Goal: Check status: Check status

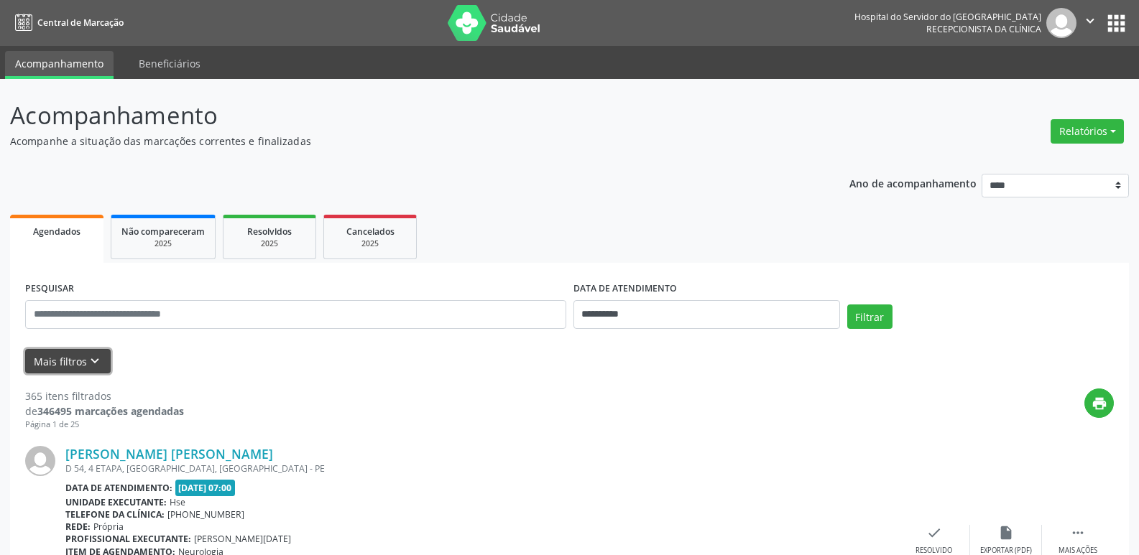
click at [79, 369] on button "Mais filtros keyboard_arrow_down" at bounding box center [68, 361] width 86 height 25
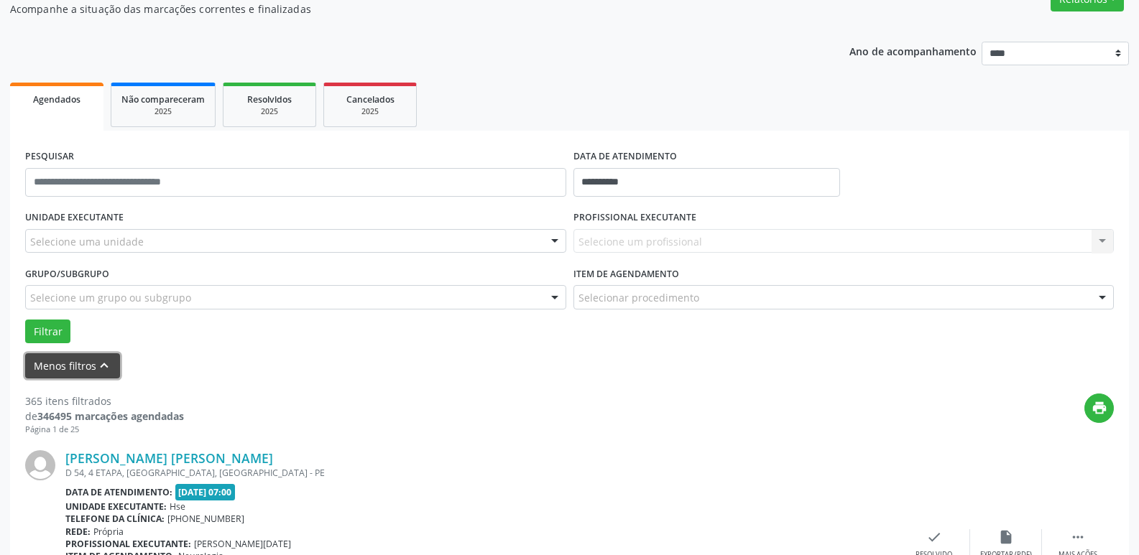
scroll to position [144, 0]
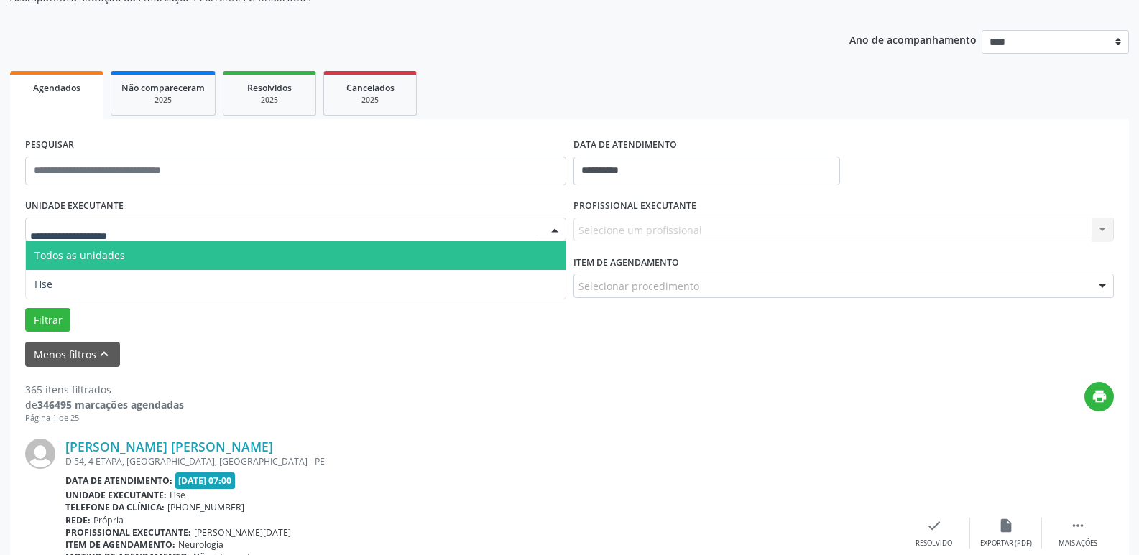
click at [542, 231] on div "Todos as unidades Hse Nenhum resultado encontrado para: " " Não há nenhuma opçã…" at bounding box center [295, 230] width 541 height 24
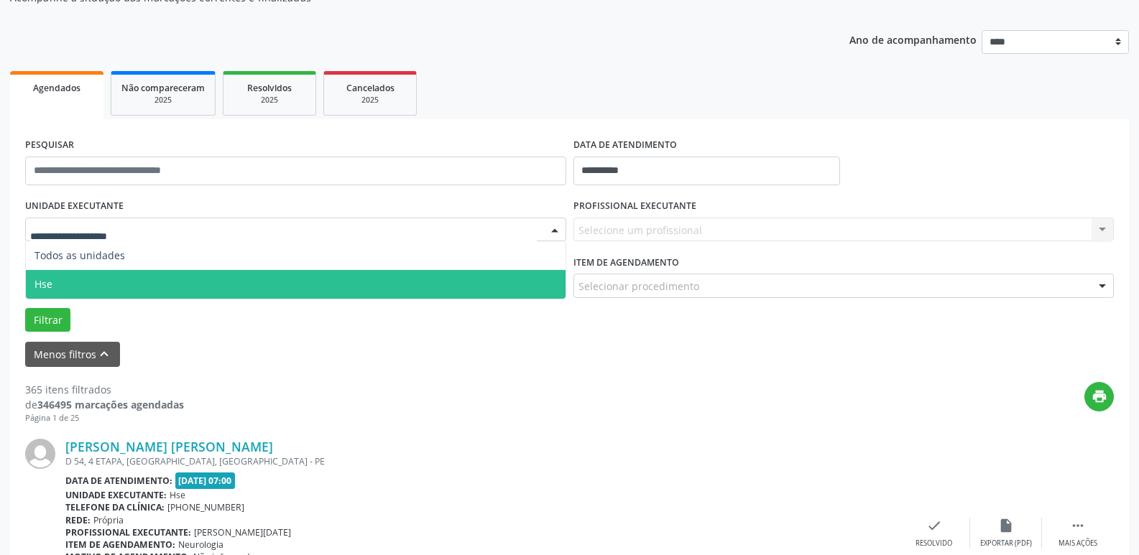
click at [536, 277] on span "Hse" at bounding box center [296, 284] width 540 height 29
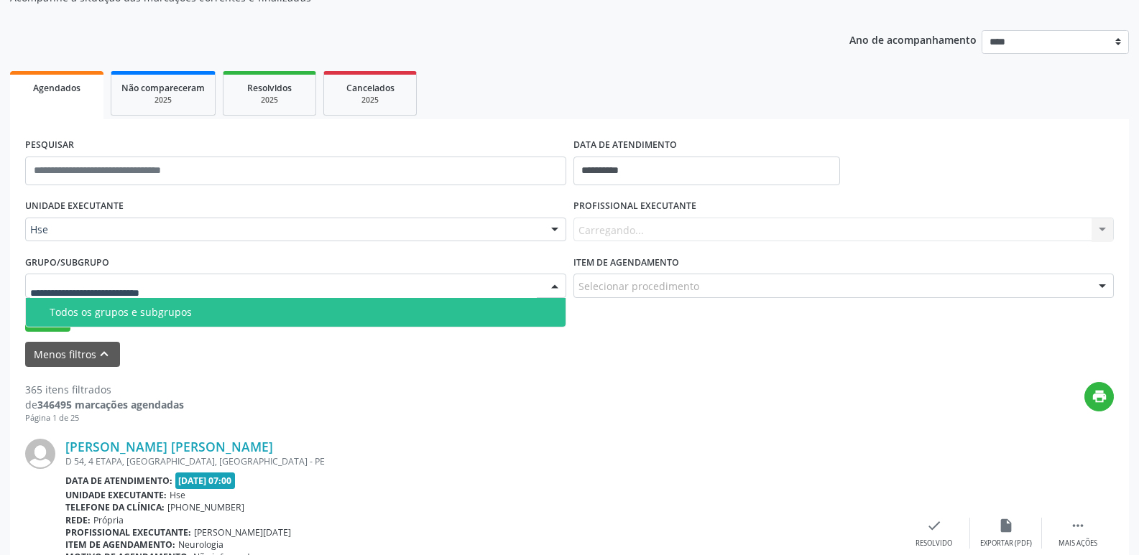
click at [536, 287] on div at bounding box center [295, 286] width 541 height 24
click at [533, 311] on div "Todos os grupos e subgrupos" at bounding box center [303, 312] width 507 height 11
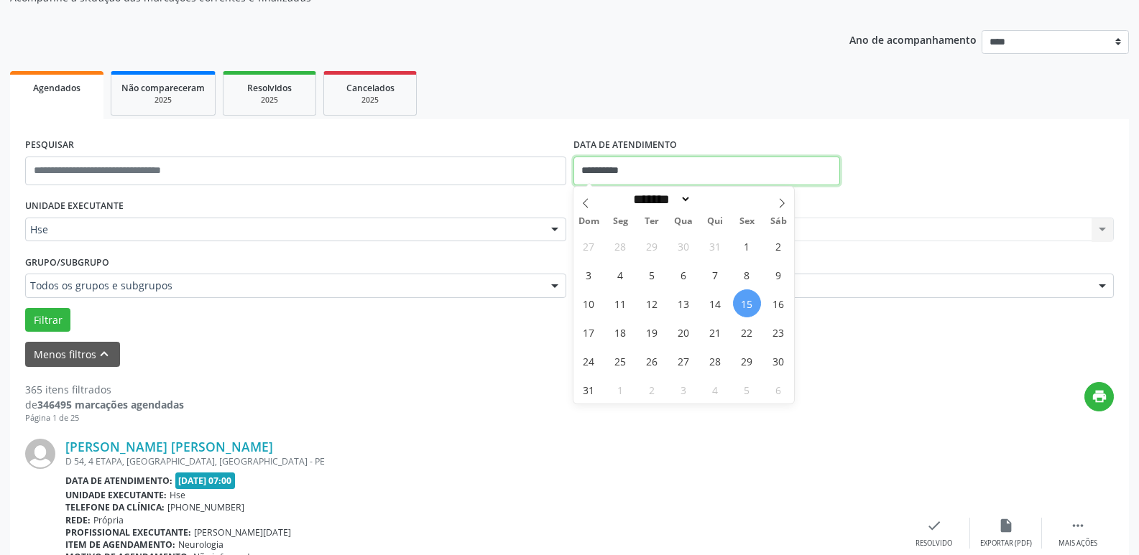
click at [784, 170] on input "**********" at bounding box center [706, 171] width 267 height 29
click at [709, 300] on span "14" at bounding box center [715, 304] width 28 height 28
type input "**********"
click at [709, 300] on span "14" at bounding box center [715, 304] width 28 height 28
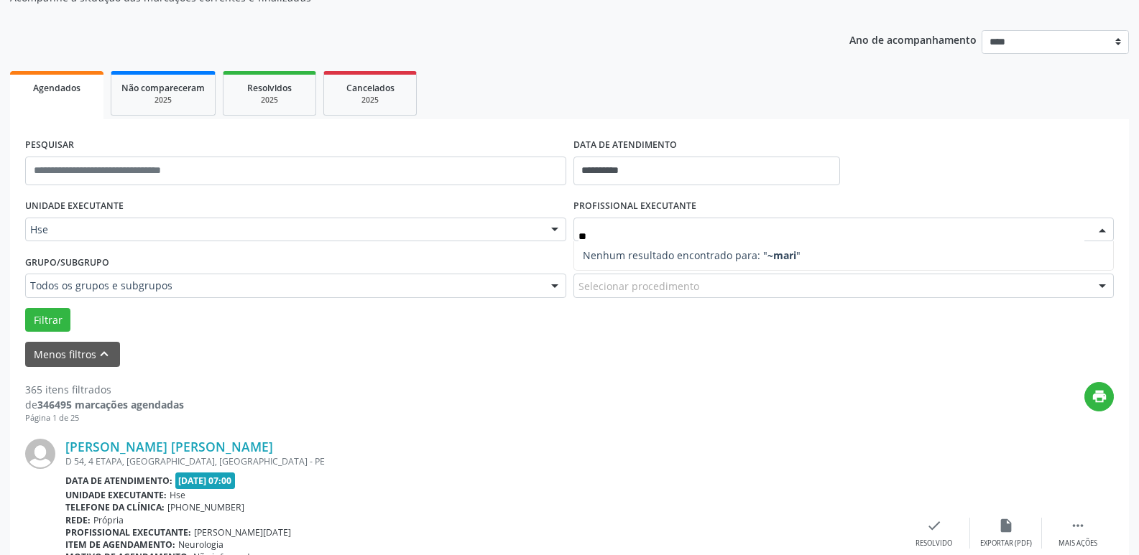
type input "*"
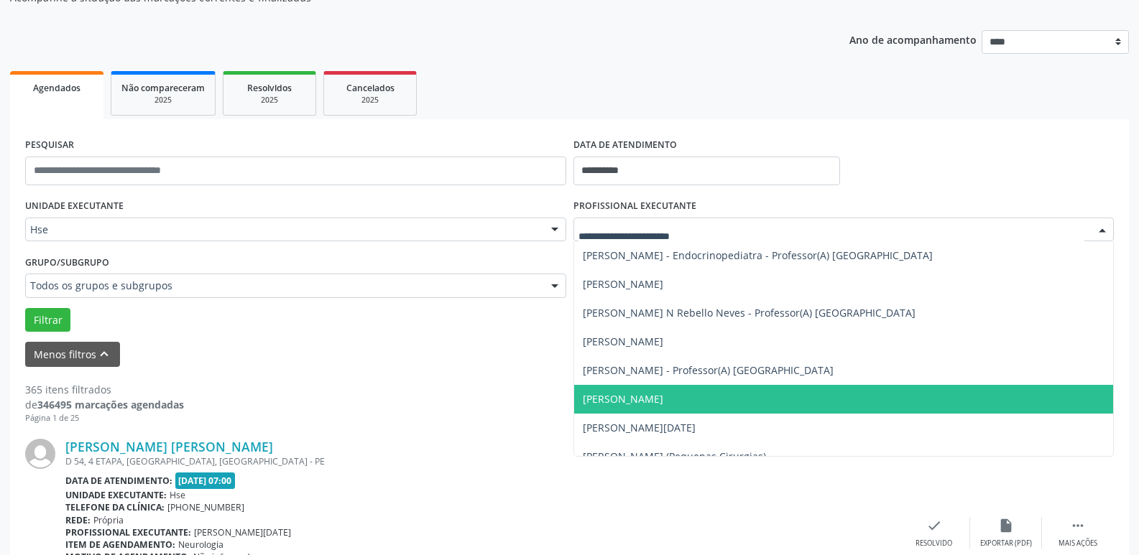
scroll to position [7473, 0]
click at [663, 401] on span "[PERSON_NAME]" at bounding box center [623, 399] width 80 height 14
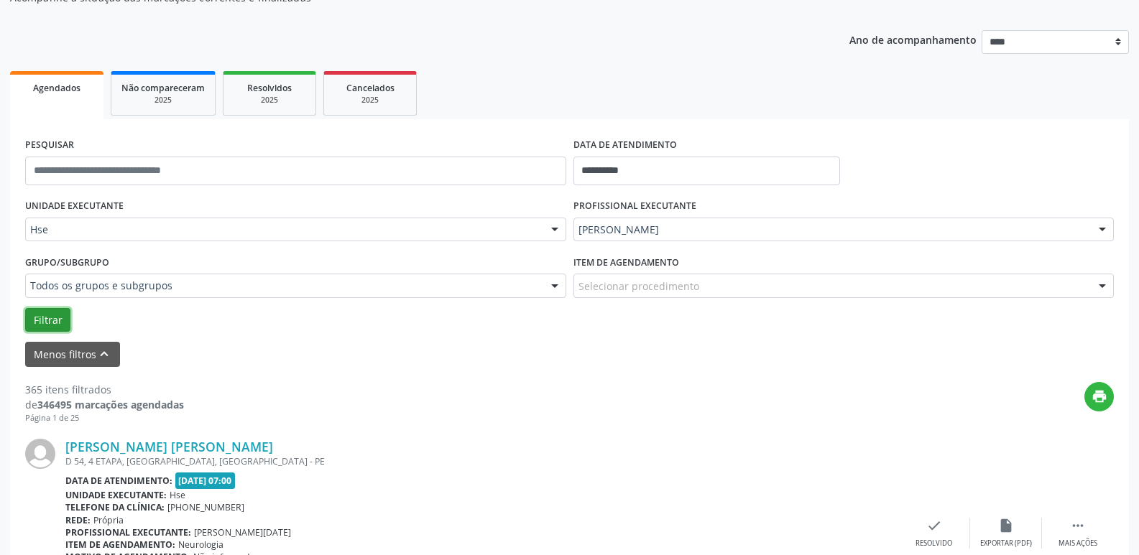
click at [56, 325] on button "Filtrar" at bounding box center [47, 320] width 45 height 24
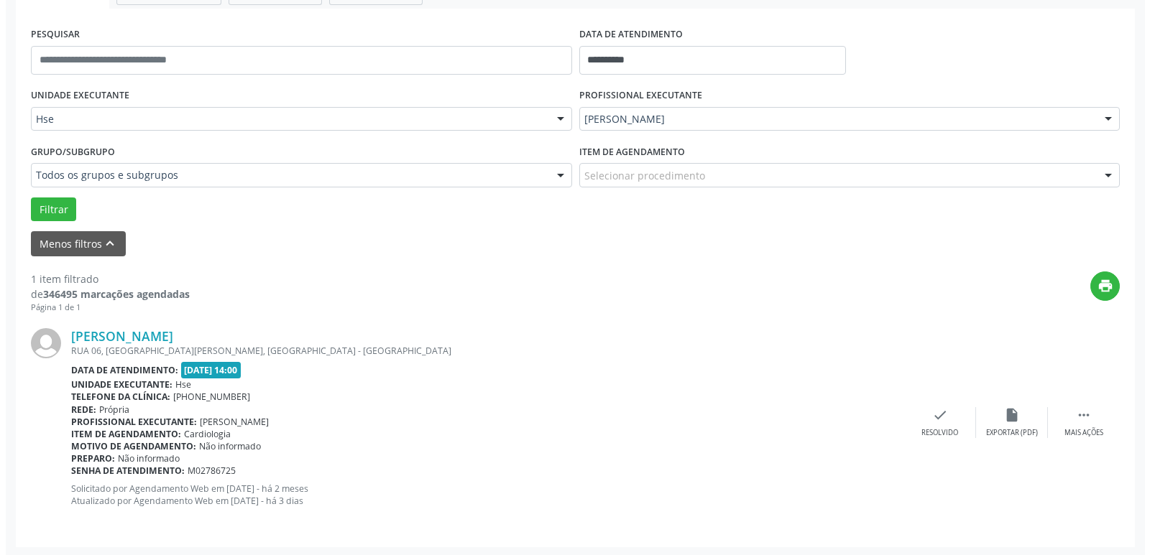
scroll to position [257, 0]
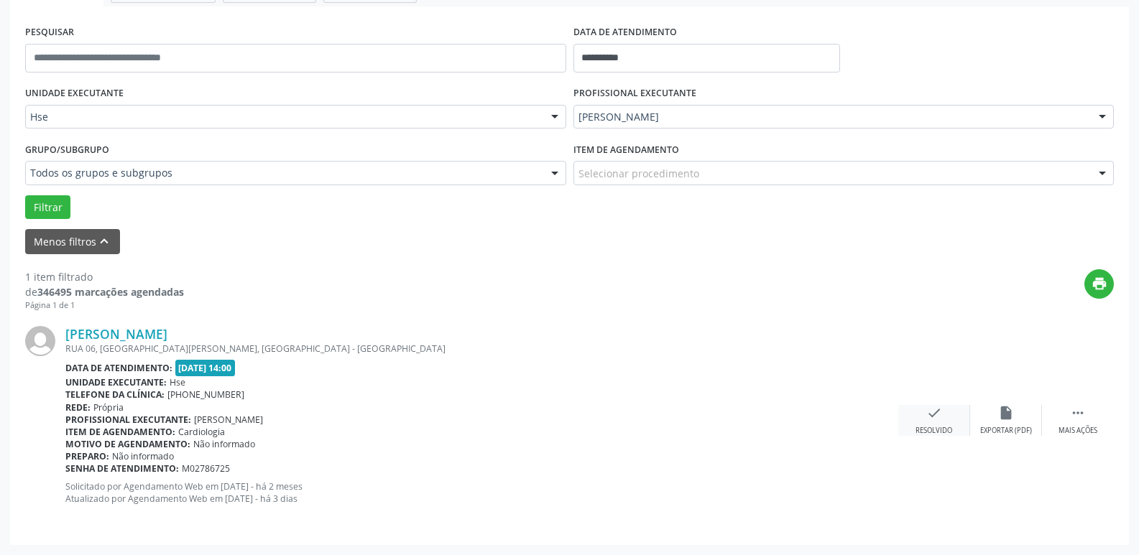
click at [925, 428] on div "Resolvido" at bounding box center [933, 431] width 37 height 10
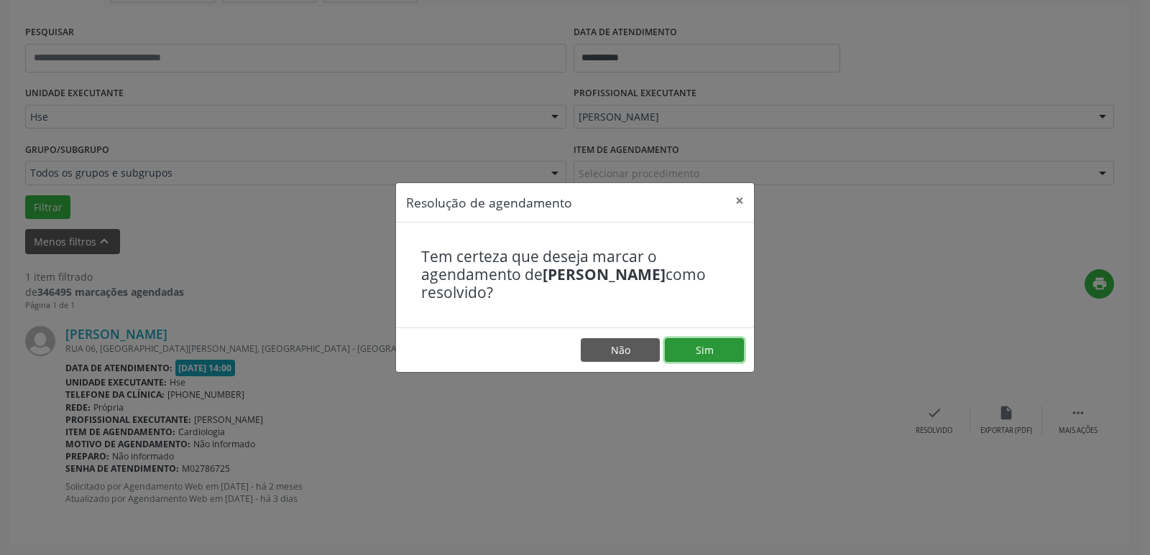
click at [707, 358] on button "Sim" at bounding box center [704, 350] width 79 height 24
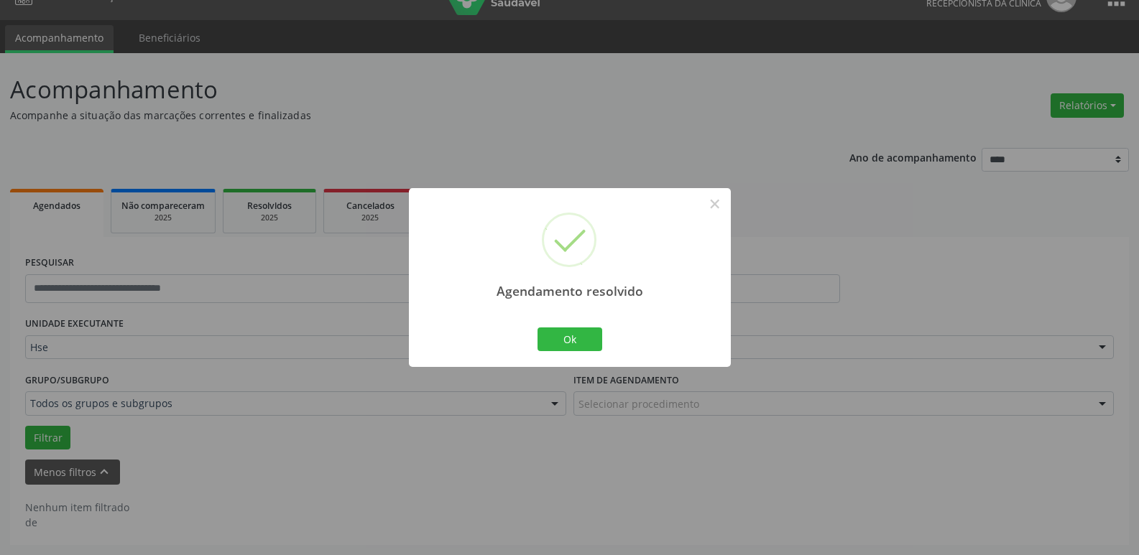
scroll to position [26, 0]
click at [590, 348] on button "Ok" at bounding box center [569, 340] width 65 height 24
